Goal: Task Accomplishment & Management: Manage account settings

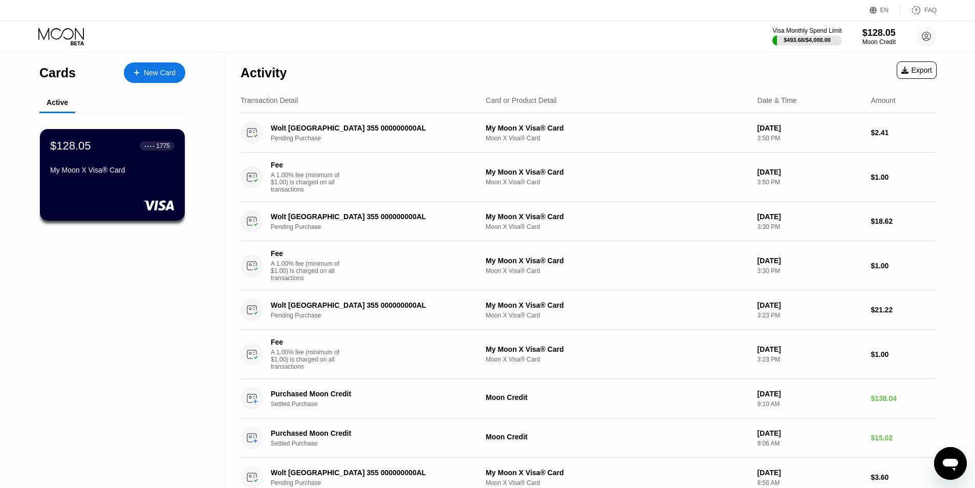
click at [600, 39] on div "Visa Monthly Spend Limit $493.68 / $4,000.00 $128.05 Moon Credit [PERSON_NAME] …" at bounding box center [487, 36] width 975 height 31
click at [609, 54] on div "Activity Export" at bounding box center [588, 70] width 696 height 36
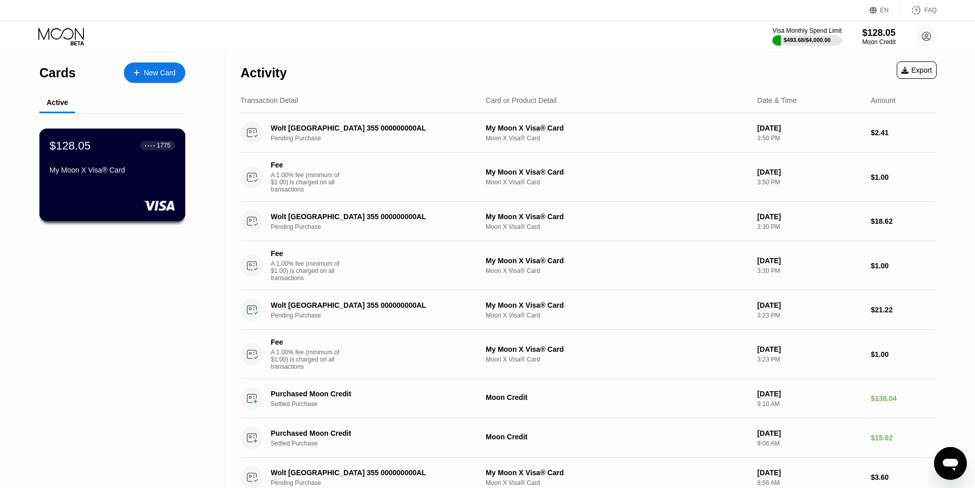
click at [105, 178] on div "My Moon X Visa® Card" at bounding box center [112, 172] width 125 height 12
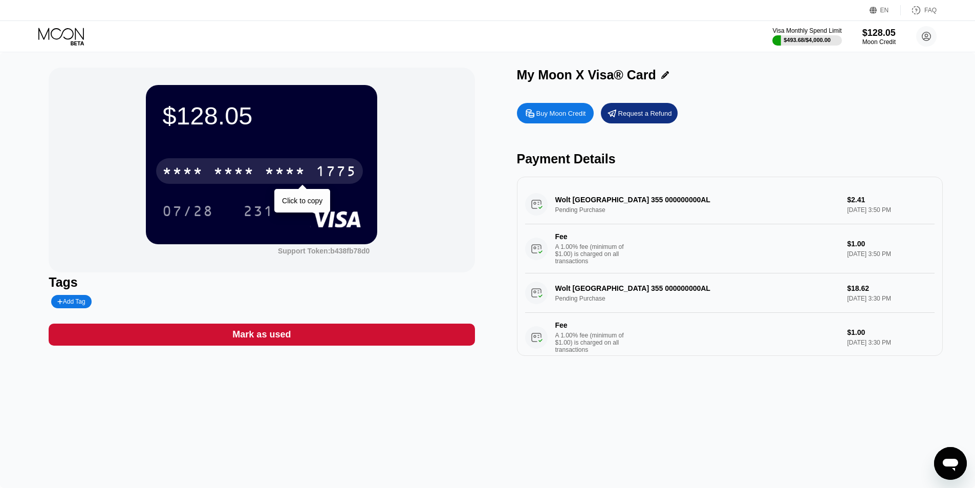
click at [279, 172] on div "* * * *" at bounding box center [285, 172] width 41 height 16
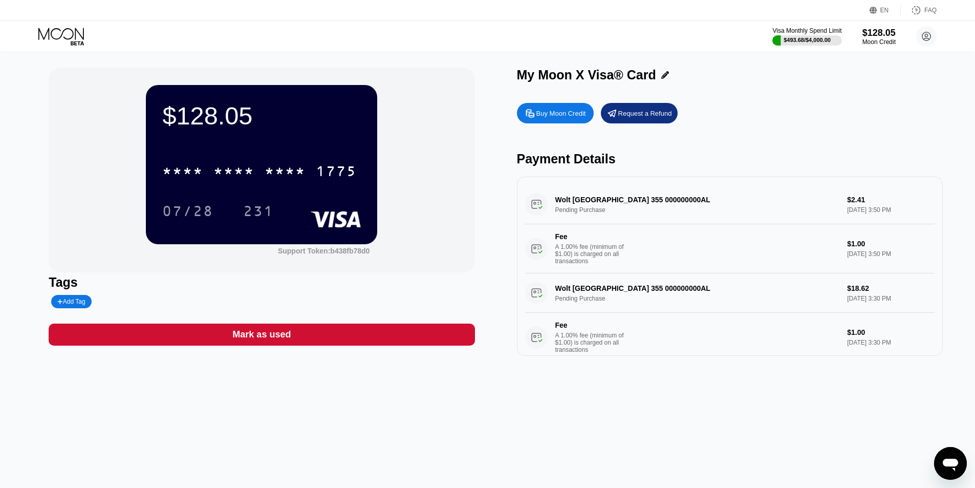
click at [944, 463] on icon "Open messaging window" at bounding box center [949, 464] width 15 height 12
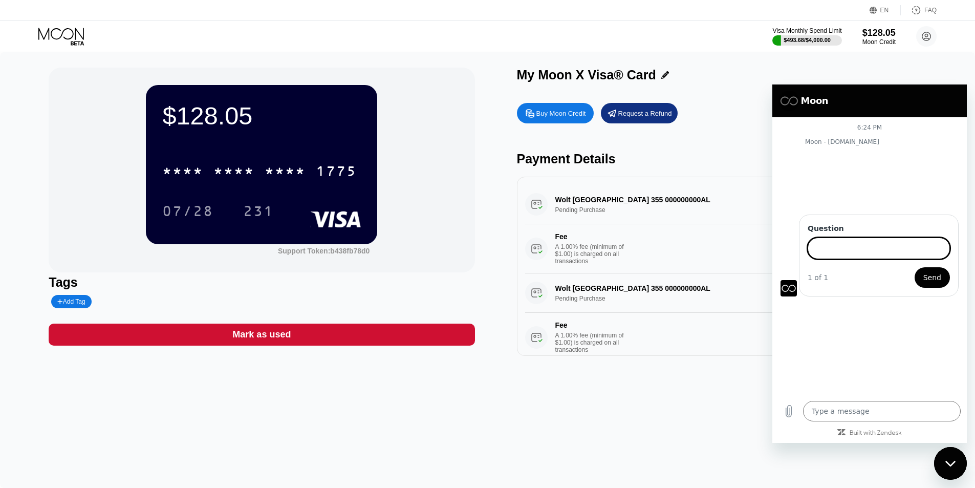
click at [953, 462] on icon "Close messaging window" at bounding box center [949, 463] width 10 height 6
type textarea "x"
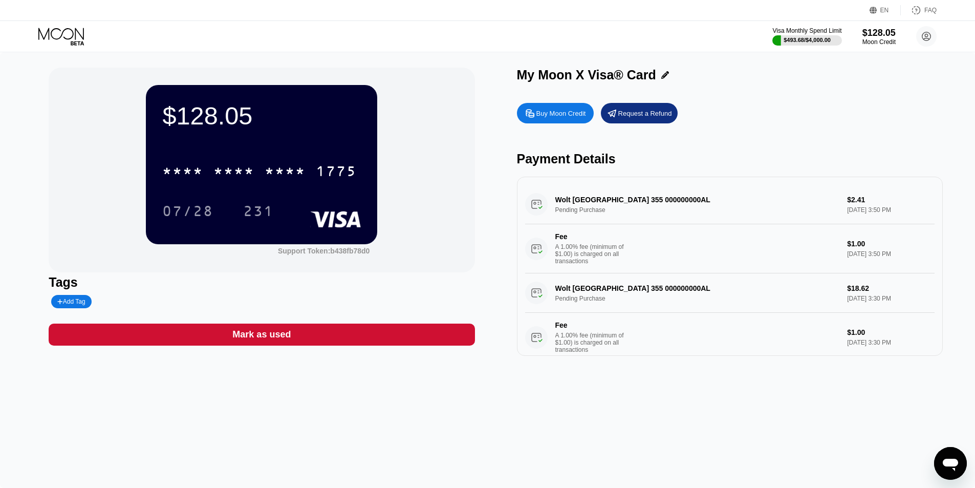
click at [658, 442] on div "$128.05 * * * * * * * * * * * * 1775 07/28 231 Support Token: b438fb78d0 Tags A…" at bounding box center [487, 269] width 975 height 435
click at [644, 436] on div "$128.05 * * * * * * * * * * * * 1775 07/28 231 Support Token: b438fb78d0 Tags A…" at bounding box center [487, 269] width 975 height 435
click at [284, 164] on div "* * * * * * * * * * * * 1775" at bounding box center [259, 171] width 207 height 26
drag, startPoint x: 761, startPoint y: 35, endPoint x: 909, endPoint y: 37, distance: 147.9
click at [909, 37] on div "Visa Monthly Spend Limit $493.68 / $4,000.00 $128.05 Moon Credit [PERSON_NAME] …" at bounding box center [487, 36] width 975 height 31
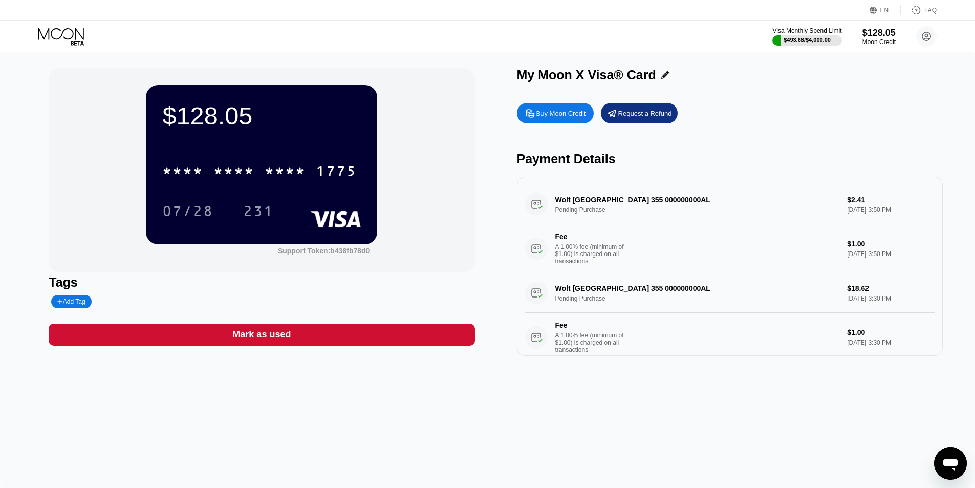
click at [625, 42] on div "Visa Monthly Spend Limit $493.68 / $4,000.00 $128.05 Moon Credit [PERSON_NAME] …" at bounding box center [487, 36] width 975 height 31
click at [458, 74] on div "$56.46 * * * * * * * * * * * * 1775 07/28 231 Support Token: b438fb78d0" at bounding box center [262, 170] width 426 height 205
click at [503, 26] on div "Visa Monthly Spend Limit $564.28 / $4,000.00 $56.46 Moon Credit Sokol Topulli s…" at bounding box center [487, 36] width 975 height 31
click at [505, 26] on div "Visa Monthly Spend Limit $564.28 / $4,000.00 $56.46 Moon Credit Sokol Topulli s…" at bounding box center [487, 36] width 975 height 31
click at [810, 95] on div "My Moon X Visa® Card Buy Moon Credit Request a Refund Payment Details Wolt Alba…" at bounding box center [730, 212] width 426 height 288
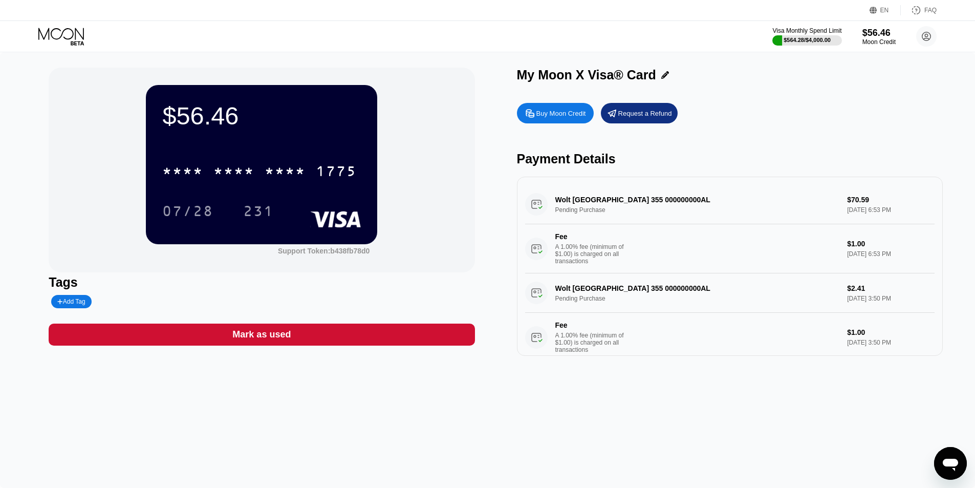
drag, startPoint x: 685, startPoint y: 117, endPoint x: 510, endPoint y: 71, distance: 180.3
click at [510, 71] on div "$56.46 * * * * * * * * * * * * 1775 07/28 231 Support Token: b438fb78d0 Tags Ad…" at bounding box center [487, 212] width 877 height 288
drag, startPoint x: 510, startPoint y: 71, endPoint x: 796, endPoint y: 166, distance: 301.4
click at [796, 166] on div "$56.46 * * * * * * * * * * * * 1775 07/28 231 Support Token: b438fb78d0 Tags Ad…" at bounding box center [487, 212] width 877 height 288
click at [800, 166] on div "Payment Details" at bounding box center [730, 158] width 426 height 15
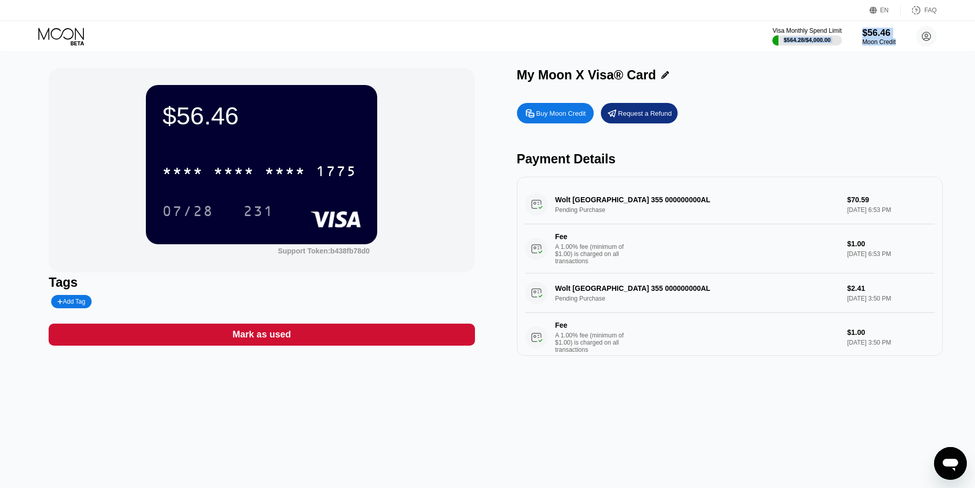
drag, startPoint x: 737, startPoint y: 33, endPoint x: 901, endPoint y: 44, distance: 164.1
click at [901, 44] on div "Visa Monthly Spend Limit $564.28 / $4,000.00 $56.46 Moon Credit [PERSON_NAME] […" at bounding box center [487, 36] width 975 height 31
click at [621, 31] on div "Visa Monthly Spend Limit $564.28 / $4,000.00 $56.46 Moon Credit [PERSON_NAME] […" at bounding box center [487, 36] width 975 height 31
drag, startPoint x: 664, startPoint y: 118, endPoint x: 494, endPoint y: 64, distance: 178.3
click at [494, 64] on div "$56.46 * * * * * * * * * * * * 1775 07/28 231 Support Token: b438fb78d0 Tags Ad…" at bounding box center [487, 269] width 975 height 435
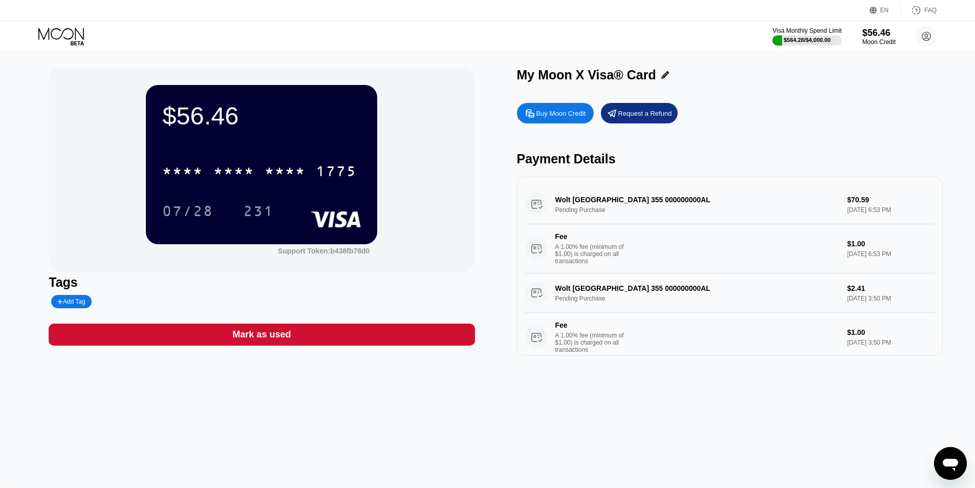
drag, startPoint x: 494, startPoint y: 64, endPoint x: 779, endPoint y: 125, distance: 291.4
click at [755, 123] on div "$56.46 * * * * * * * * * * * * 1775 07/28 231 Support Token: b438fb78d0 Tags Ad…" at bounding box center [487, 269] width 975 height 435
click at [779, 123] on div "Buy Moon Credit Request a Refund" at bounding box center [730, 113] width 426 height 20
click at [530, 30] on div "Visa Monthly Spend Limit $564.28 / $4,000.00 $56.46 Moon Credit [PERSON_NAME] […" at bounding box center [487, 36] width 975 height 31
